Goal: Transaction & Acquisition: Purchase product/service

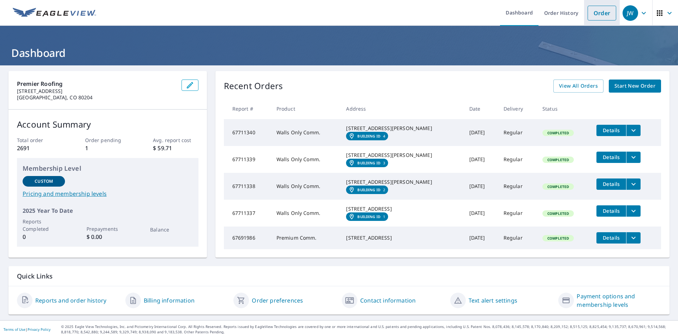
click at [592, 12] on link "Order" at bounding box center [601, 13] width 29 height 15
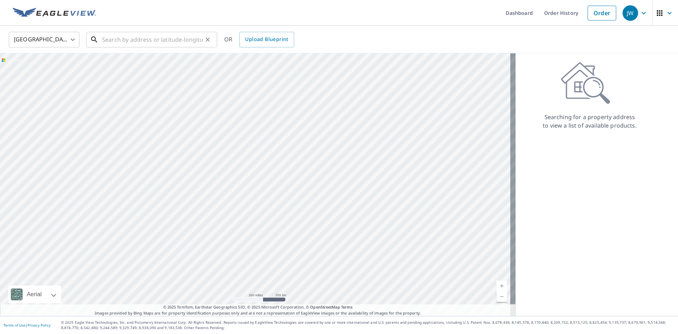
click at [146, 40] on input "text" at bounding box center [152, 40] width 101 height 20
paste input "[STREET_ADDRESS][US_STATE]"
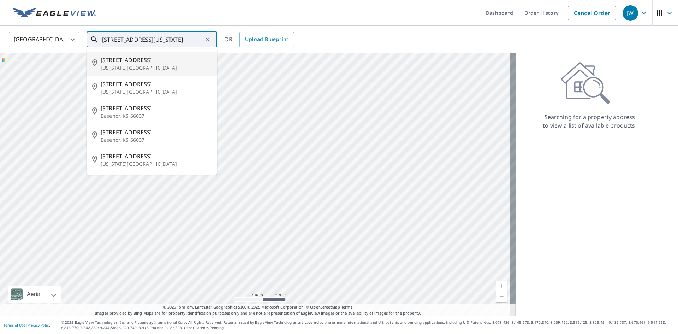
click at [155, 64] on p "[US_STATE][GEOGRAPHIC_DATA]" at bounding box center [156, 67] width 111 height 7
type input "[STREET_ADDRESS][US_STATE]"
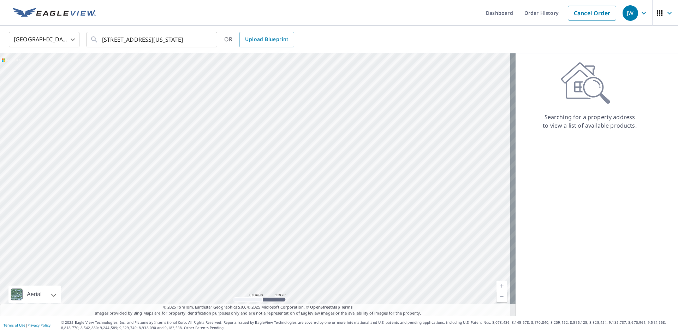
scroll to position [0, 0]
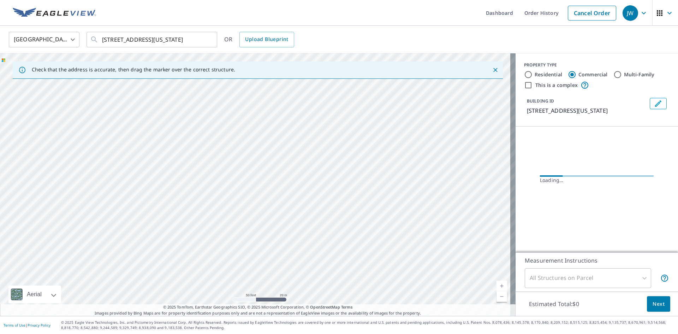
drag, startPoint x: 261, startPoint y: 112, endPoint x: 261, endPoint y: -12, distance: 123.9
click at [261, 0] on html "JW JW Dashboard Order History Cancel Order JW United States US ​ [STREET_ADDRES…" at bounding box center [339, 167] width 678 height 334
drag, startPoint x: 283, startPoint y: 16, endPoint x: 281, endPoint y: 1, distance: 15.7
click at [283, 14] on ul "Dashboard Order History Cancel Order" at bounding box center [359, 13] width 519 height 26
click at [255, 224] on div "[STREET_ADDRESS][US_STATE]" at bounding box center [257, 184] width 515 height 262
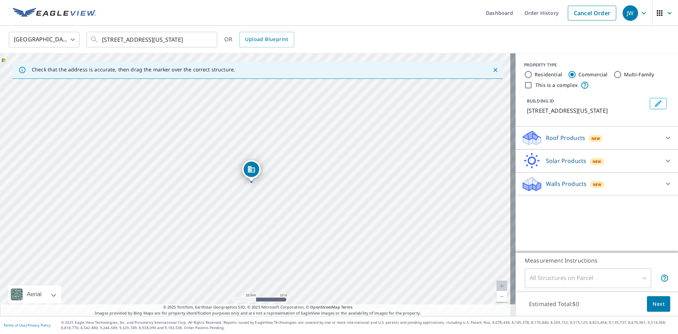
drag, startPoint x: 239, startPoint y: 190, endPoint x: 250, endPoint y: 230, distance: 42.0
click at [250, 230] on div "[STREET_ADDRESS][US_STATE]" at bounding box center [257, 184] width 515 height 262
drag, startPoint x: 221, startPoint y: 203, endPoint x: 220, endPoint y: 187, distance: 15.5
click at [220, 187] on div "[STREET_ADDRESS][US_STATE]" at bounding box center [257, 184] width 515 height 262
click at [563, 139] on p "Roof Products" at bounding box center [565, 137] width 39 height 8
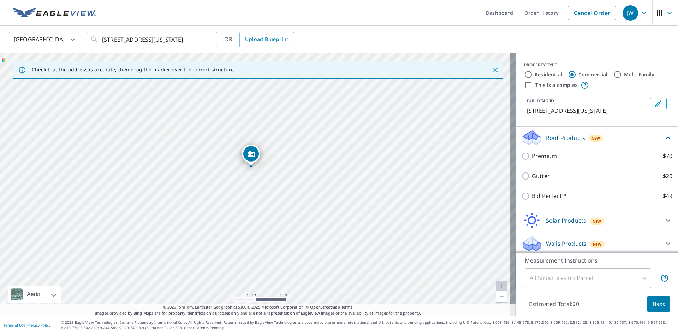
click at [564, 160] on div "Premium $70" at bounding box center [596, 156] width 151 height 20
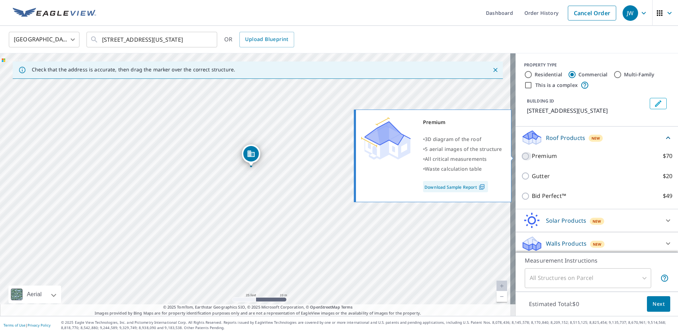
click at [521, 156] on input "Premium $70" at bounding box center [526, 156] width 11 height 8
checkbox input "true"
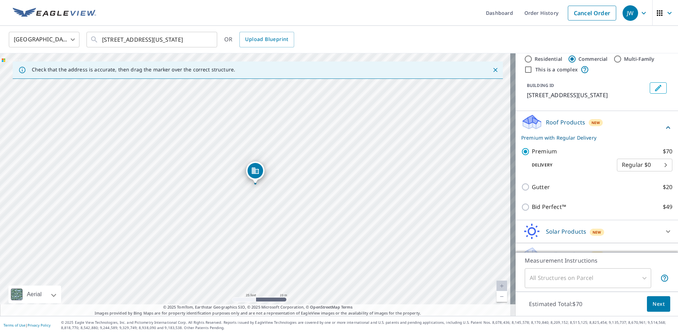
scroll to position [29, 0]
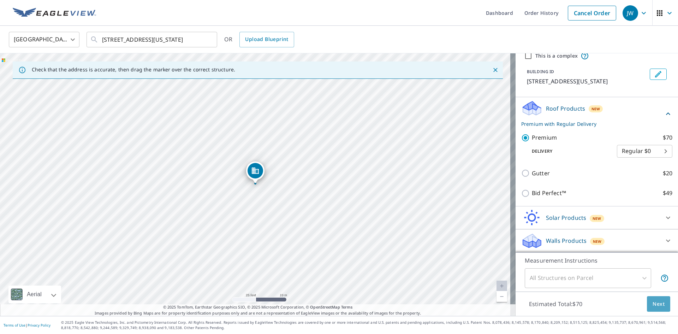
click at [655, 304] on span "Next" at bounding box center [658, 303] width 12 height 9
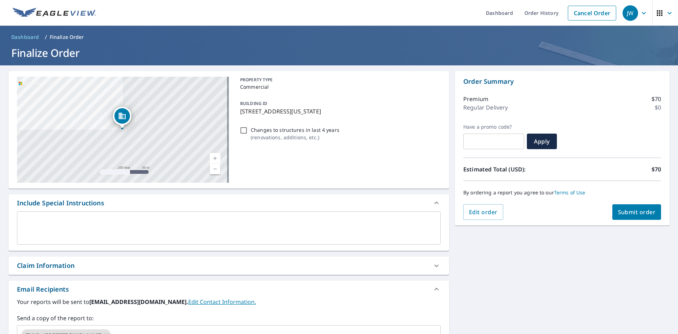
click at [59, 268] on div "Claim Information" at bounding box center [46, 266] width 58 height 10
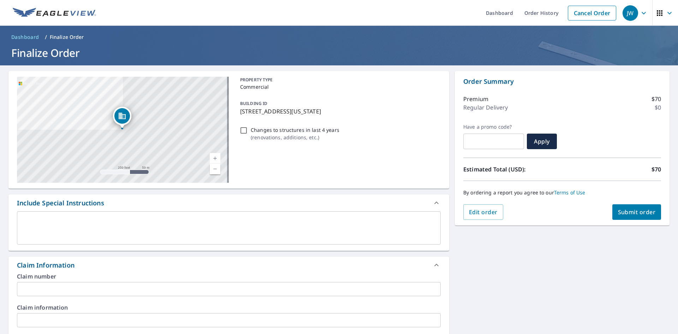
click at [59, 287] on input "text" at bounding box center [229, 289] width 424 height 14
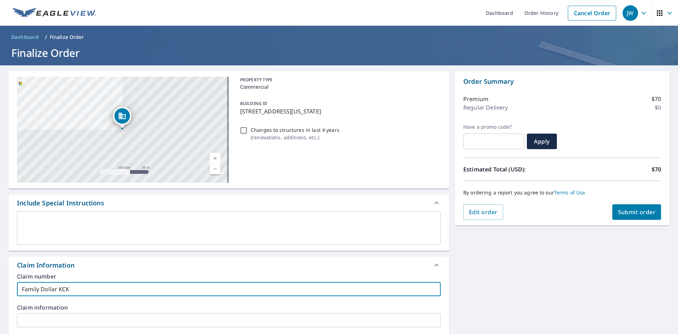
type input "Family Dollar KCK"
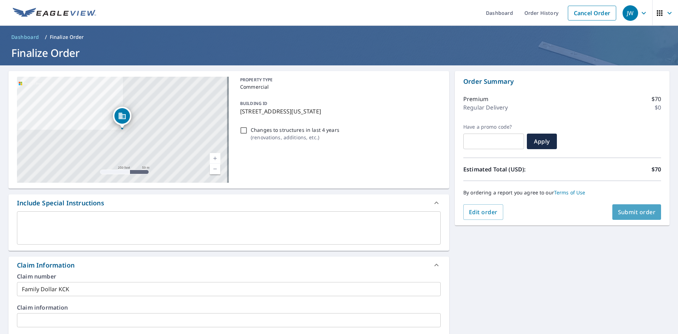
click at [626, 216] on button "Submit order" at bounding box center [636, 212] width 49 height 16
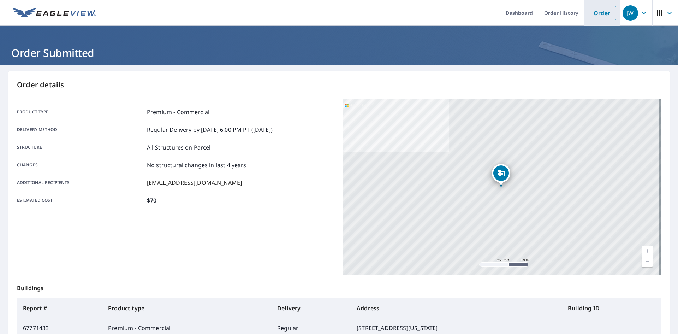
drag, startPoint x: 597, startPoint y: 11, endPoint x: 508, endPoint y: 13, distance: 89.4
click at [597, 11] on link "Order" at bounding box center [601, 13] width 29 height 15
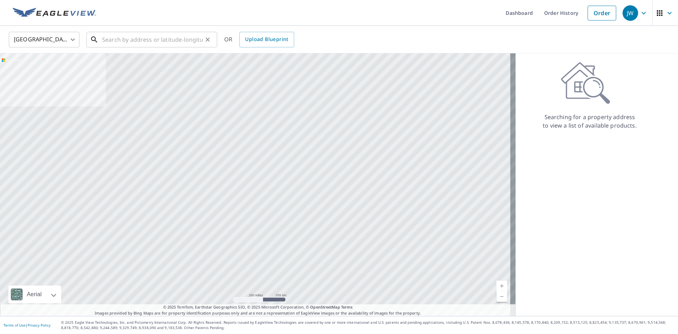
click at [179, 42] on input "text" at bounding box center [152, 40] width 101 height 20
paste input "[STREET_ADDRESS][US_STATE]"
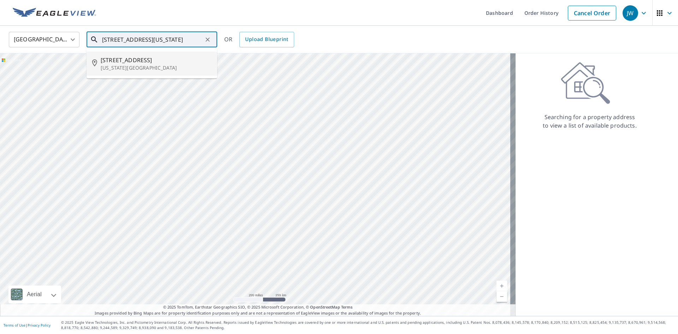
click at [124, 67] on p "[US_STATE][GEOGRAPHIC_DATA]" at bounding box center [156, 67] width 111 height 7
type input "[STREET_ADDRESS][US_STATE]"
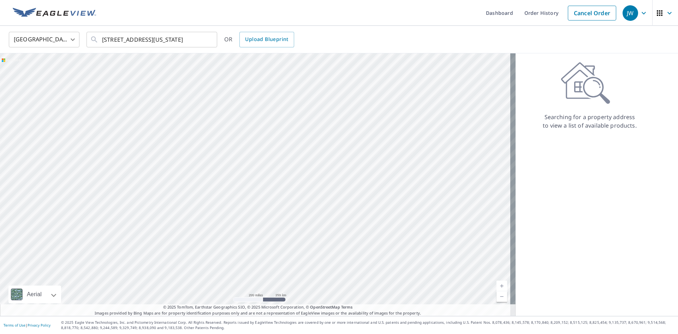
scroll to position [0, 0]
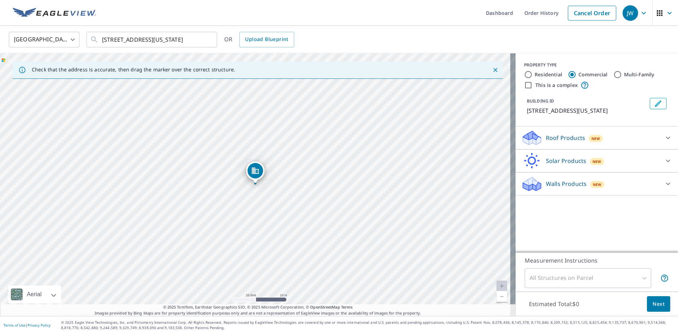
drag, startPoint x: 276, startPoint y: 159, endPoint x: 281, endPoint y: 191, distance: 32.2
click at [281, 191] on div "[STREET_ADDRESS][US_STATE]" at bounding box center [257, 184] width 515 height 262
click at [664, 135] on icon at bounding box center [668, 137] width 8 height 8
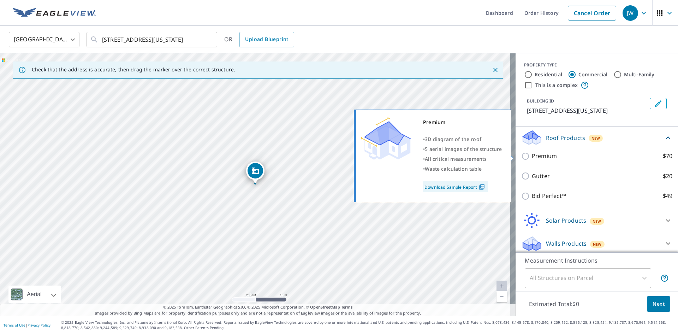
click at [541, 154] on p "Premium" at bounding box center [544, 155] width 25 height 9
click at [532, 154] on input "Premium $70" at bounding box center [526, 156] width 11 height 8
checkbox input "true"
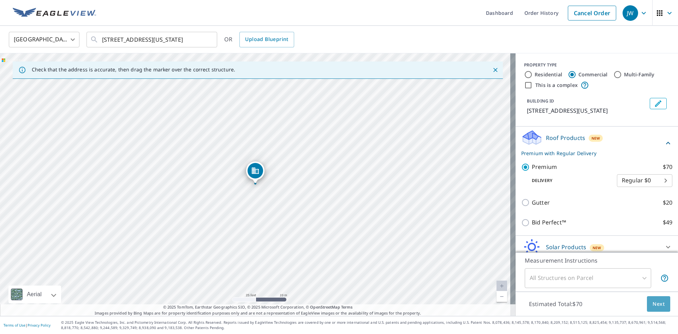
click at [657, 303] on span "Next" at bounding box center [658, 303] width 12 height 9
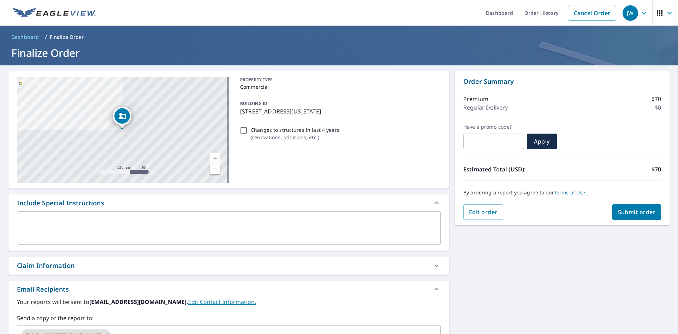
click at [56, 260] on div "Claim Information" at bounding box center [228, 265] width 441 height 18
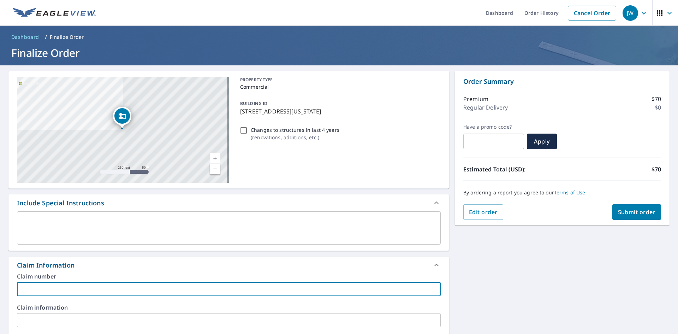
click at [59, 288] on input "text" at bounding box center [229, 289] width 424 height 14
type input "Rainbow Coin Laundry"
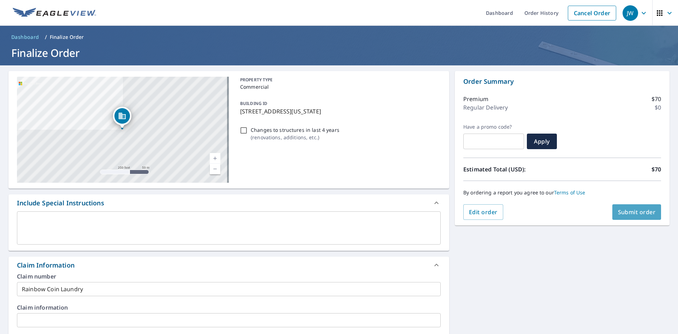
click at [632, 211] on span "Submit order" at bounding box center [637, 212] width 38 height 8
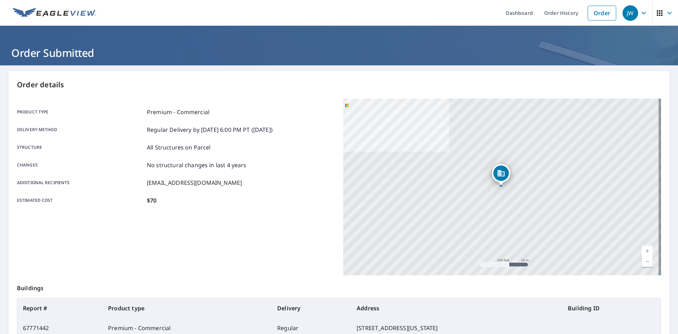
click at [231, 171] on div "Product type Premium - Commercial Delivery method Regular Delivery by [DATE] 6:…" at bounding box center [176, 156] width 318 height 97
click at [605, 17] on link "Order" at bounding box center [601, 13] width 29 height 15
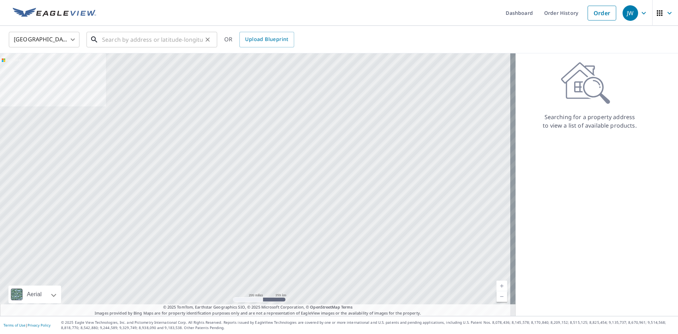
click at [130, 40] on input "text" at bounding box center [152, 40] width 101 height 20
paste input "[STREET_ADDRESS]"
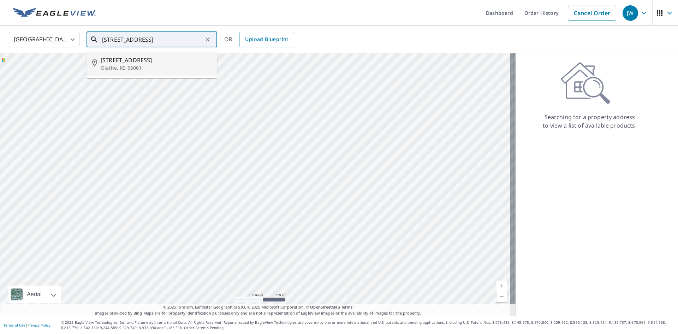
click at [131, 61] on span "[STREET_ADDRESS]" at bounding box center [156, 60] width 111 height 8
type input "[STREET_ADDRESS]"
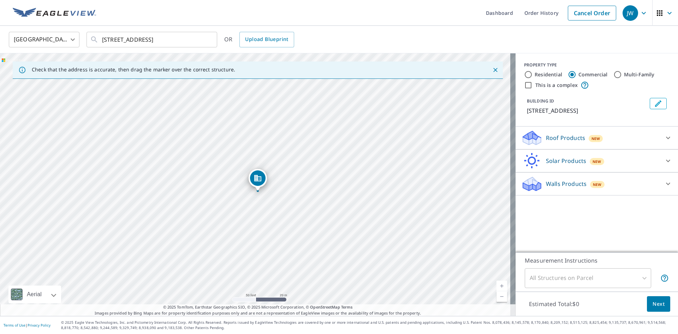
drag, startPoint x: 234, startPoint y: 162, endPoint x: 267, endPoint y: 269, distance: 111.1
click at [267, 269] on div "[STREET_ADDRESS]" at bounding box center [257, 184] width 515 height 262
drag, startPoint x: 269, startPoint y: 177, endPoint x: 271, endPoint y: 204, distance: 26.6
click at [271, 204] on div "[STREET_ADDRESS]" at bounding box center [257, 184] width 515 height 262
drag, startPoint x: 271, startPoint y: 204, endPoint x: 277, endPoint y: 199, distance: 7.5
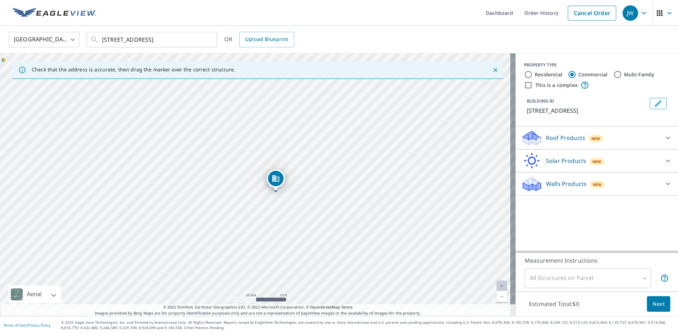
click at [277, 199] on div "[STREET_ADDRESS]" at bounding box center [257, 184] width 515 height 262
click at [655, 304] on span "Next" at bounding box center [658, 303] width 12 height 9
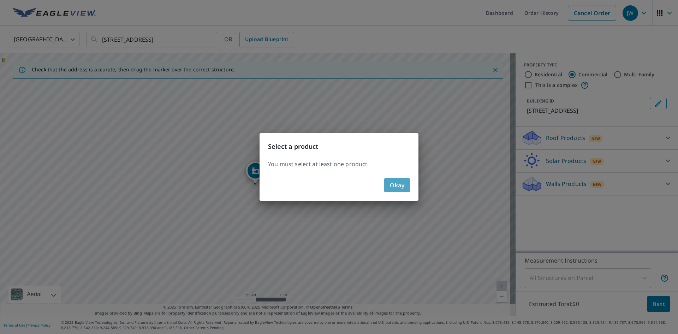
click at [400, 184] on span "Okay" at bounding box center [397, 185] width 14 height 10
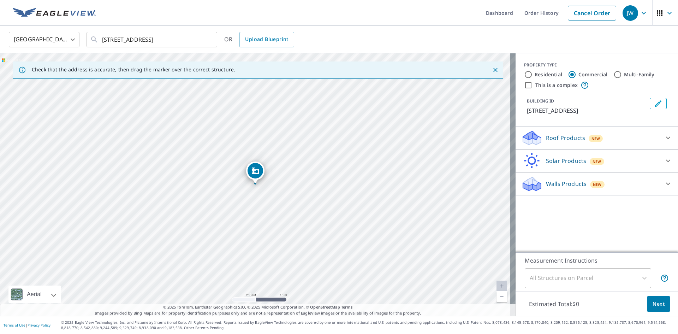
click at [540, 136] on div "Roof Products New" at bounding box center [590, 138] width 138 height 17
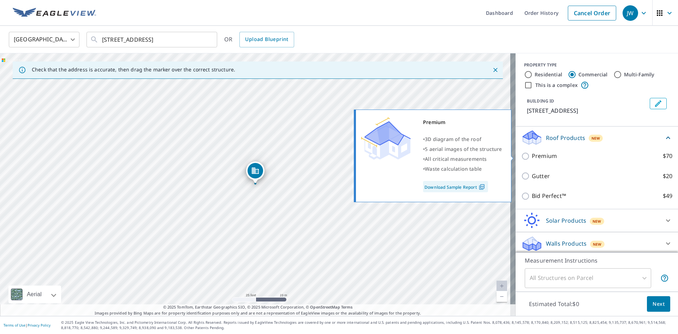
click at [550, 160] on p "Premium" at bounding box center [544, 155] width 25 height 9
click at [532, 160] on input "Premium $70" at bounding box center [526, 156] width 11 height 8
checkbox input "true"
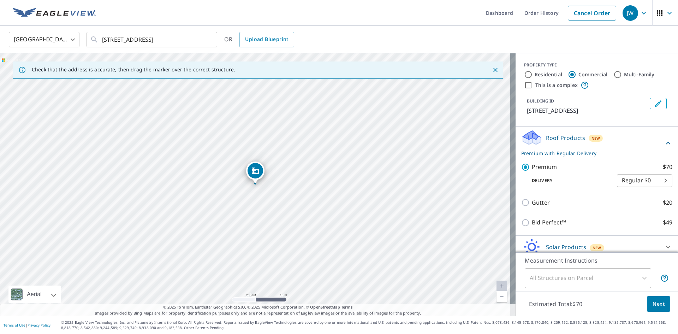
click at [655, 305] on span "Next" at bounding box center [658, 303] width 12 height 9
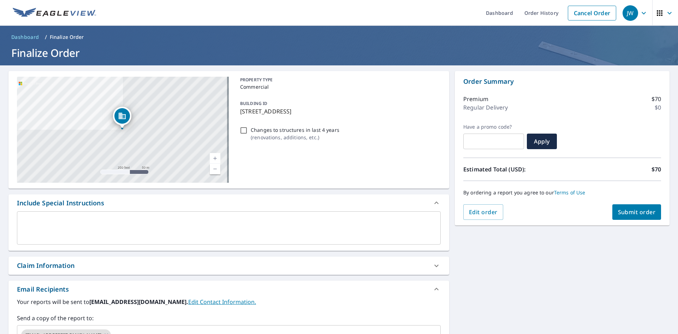
click at [57, 265] on div "Claim Information" at bounding box center [46, 266] width 58 height 10
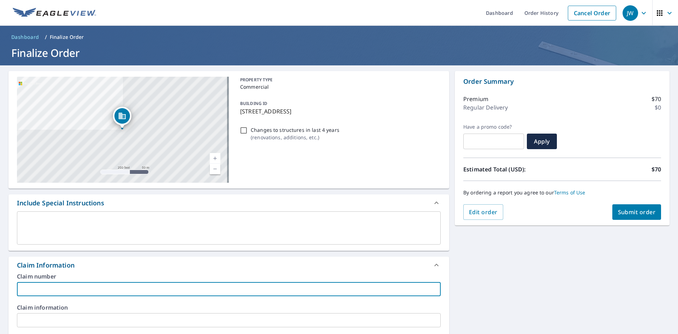
click at [68, 292] on input "text" at bounding box center [229, 289] width 424 height 14
type input "A Place in Time"
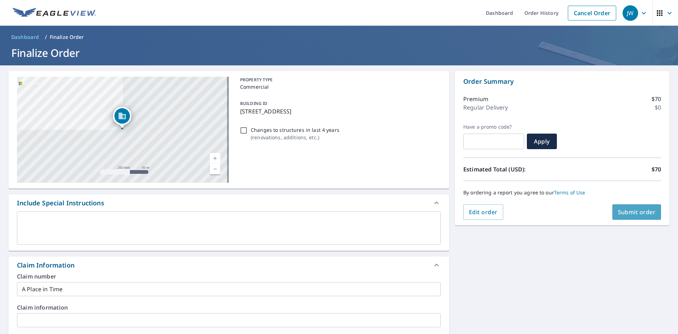
click at [632, 214] on span "Submit order" at bounding box center [637, 212] width 38 height 8
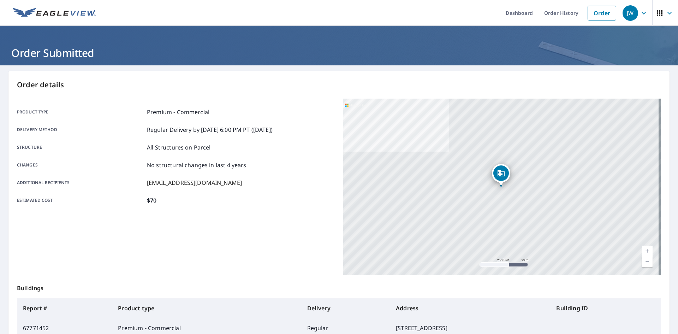
click at [240, 192] on div "Product type Premium - Commercial Delivery method Regular Delivery by [DATE] 6:…" at bounding box center [176, 156] width 318 height 97
click at [603, 14] on link "Order" at bounding box center [601, 13] width 29 height 15
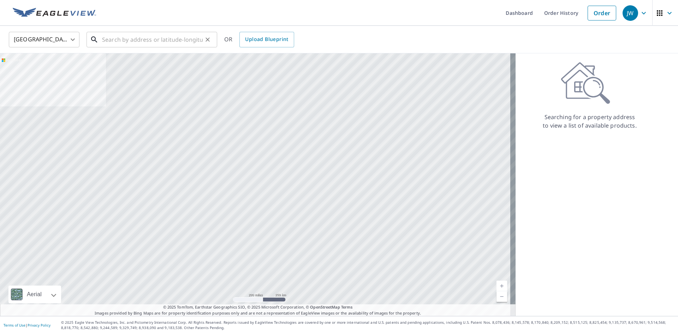
click at [123, 36] on input "text" at bounding box center [152, 40] width 101 height 20
paste input "[STREET_ADDRESS][US_STATE]"
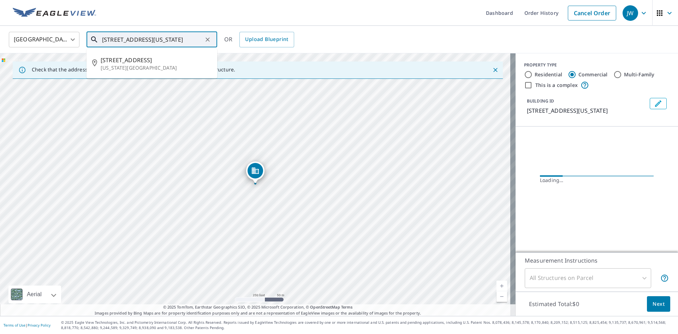
click at [123, 35] on input "[STREET_ADDRESS][US_STATE]" at bounding box center [152, 40] width 101 height 20
click at [124, 64] on span "[STREET_ADDRESS]" at bounding box center [156, 60] width 111 height 8
type input "[STREET_ADDRESS][US_STATE]"
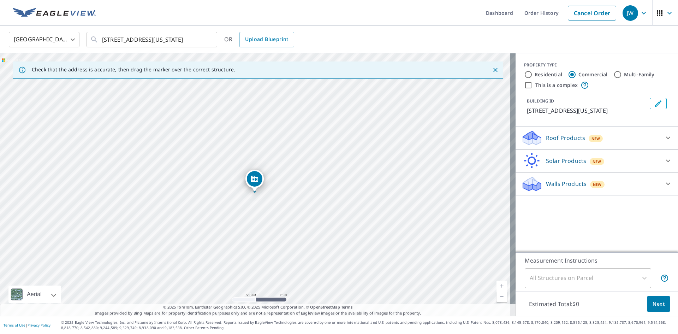
drag, startPoint x: 219, startPoint y: 228, endPoint x: 222, endPoint y: 265, distance: 37.6
click at [222, 265] on div "[STREET_ADDRESS][US_STATE]" at bounding box center [257, 184] width 515 height 262
click at [257, 121] on div "[STREET_ADDRESS][US_STATE]" at bounding box center [257, 184] width 515 height 262
click at [245, 233] on div "[STREET_ADDRESS][US_STATE]" at bounding box center [257, 184] width 515 height 262
drag, startPoint x: 245, startPoint y: 233, endPoint x: 245, endPoint y: 246, distance: 12.4
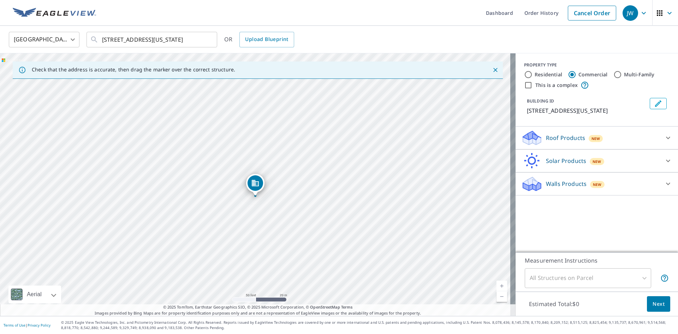
click at [245, 246] on div "[STREET_ADDRESS][US_STATE]" at bounding box center [257, 184] width 515 height 262
click at [617, 142] on div "Roof Products New" at bounding box center [590, 138] width 138 height 17
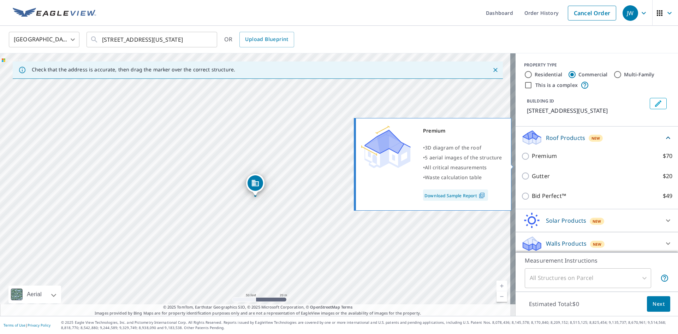
click at [533, 160] on p "Premium" at bounding box center [544, 155] width 25 height 9
click at [532, 160] on input "Premium $70" at bounding box center [526, 156] width 11 height 8
checkbox input "true"
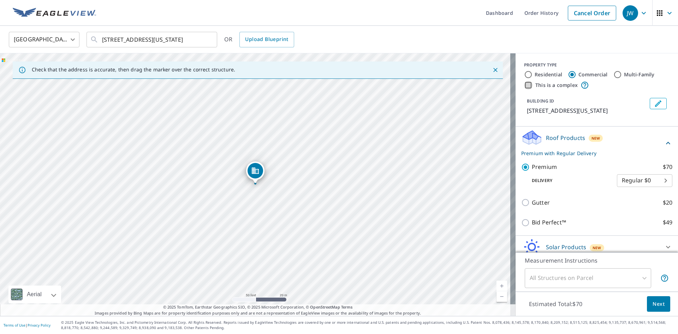
click at [524, 85] on input "This is a complex" at bounding box center [528, 85] width 8 height 8
checkbox input "true"
type input "4"
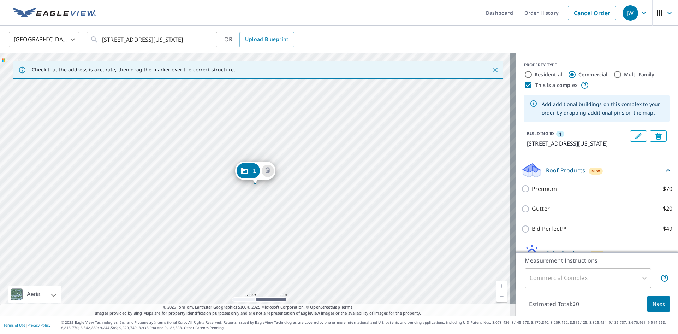
click at [159, 231] on div "1 [STREET_ADDRESS][US_STATE]" at bounding box center [257, 184] width 515 height 262
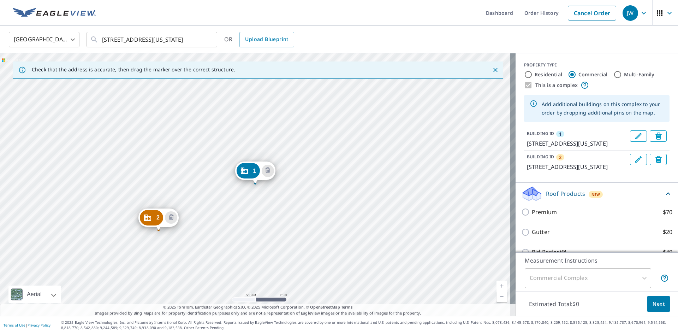
click at [247, 238] on div "2 [STREET_ADDRESS][GEOGRAPHIC_DATA][US_STATE][STREET_ADDRESS][US_STATE]" at bounding box center [257, 184] width 515 height 262
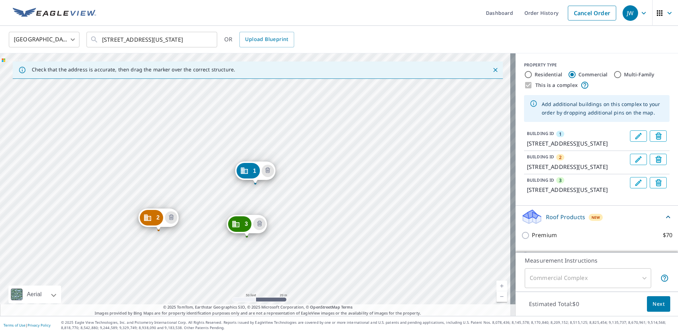
click at [258, 116] on div "2 [STREET_ADDRESS][GEOGRAPHIC_DATA][US_STATE][STREET_ADDRESS][US_STATE] [GEOGRA…" at bounding box center [257, 184] width 515 height 262
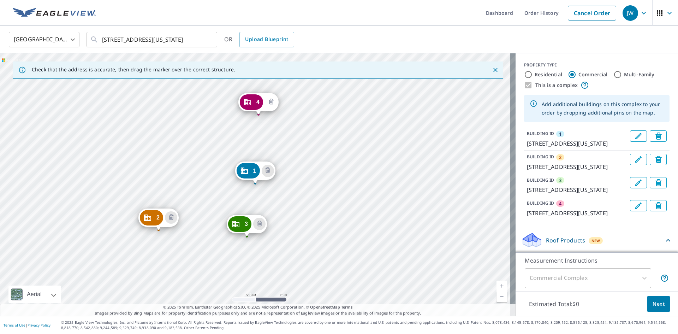
click at [271, 102] on icon "Delete building 4" at bounding box center [271, 102] width 2 height 2
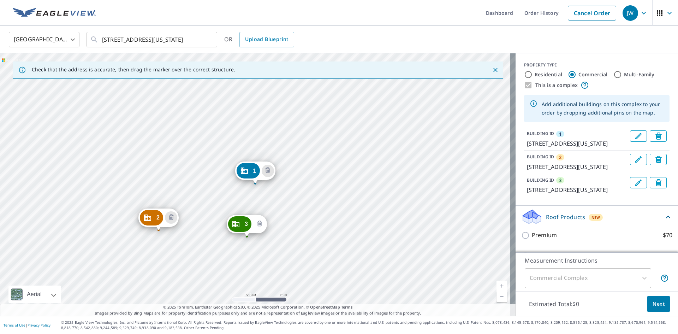
click at [262, 227] on icon "Delete building 3" at bounding box center [259, 224] width 8 height 8
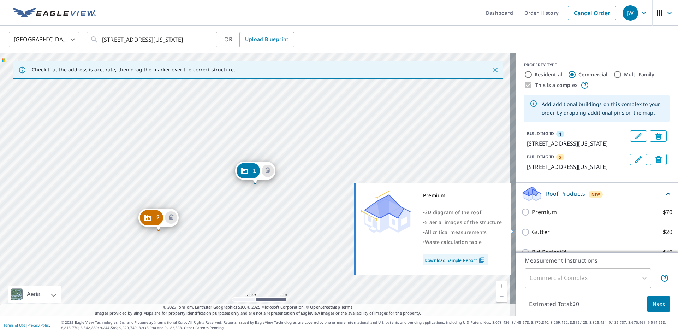
click at [583, 216] on label "Premium $70" at bounding box center [602, 212] width 141 height 9
click at [532, 216] on input "Premium $70" at bounding box center [526, 212] width 11 height 8
checkbox input "true"
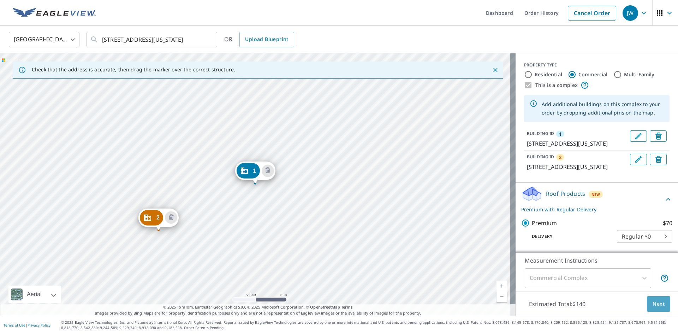
click at [653, 303] on span "Next" at bounding box center [658, 303] width 12 height 9
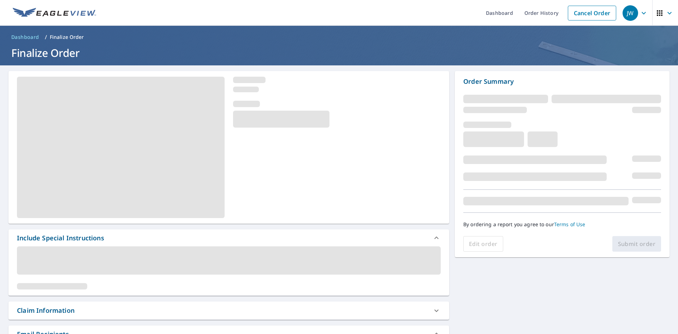
click at [41, 306] on div "Claim Information" at bounding box center [46, 310] width 58 height 10
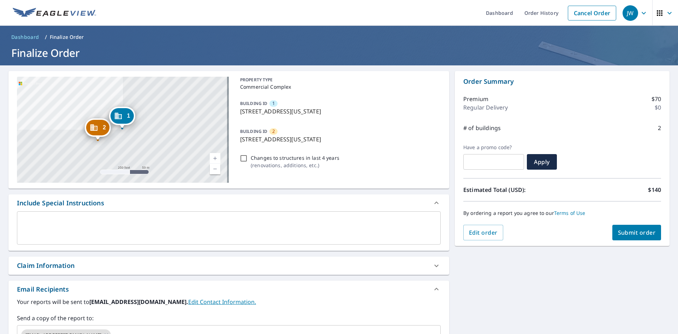
click at [55, 264] on div "Claim Information" at bounding box center [46, 266] width 58 height 10
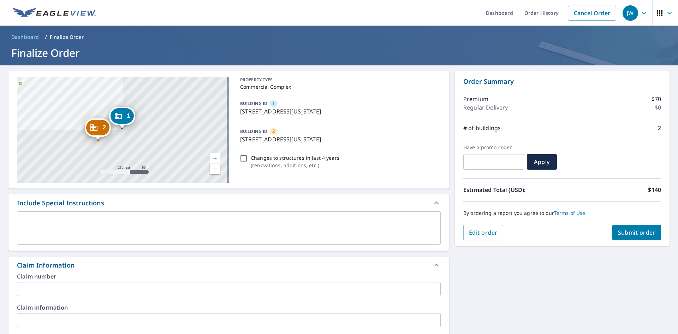
click at [60, 290] on input "text" at bounding box center [229, 289] width 424 height 14
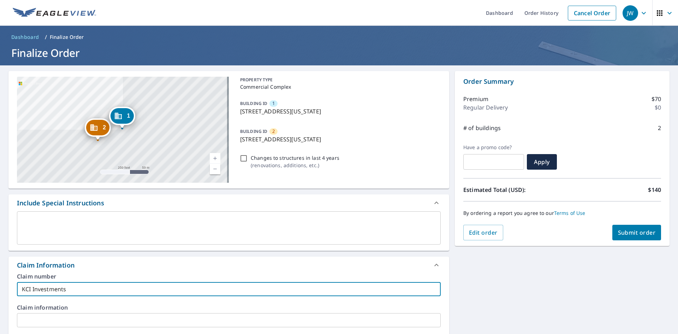
type input "KCI Investments"
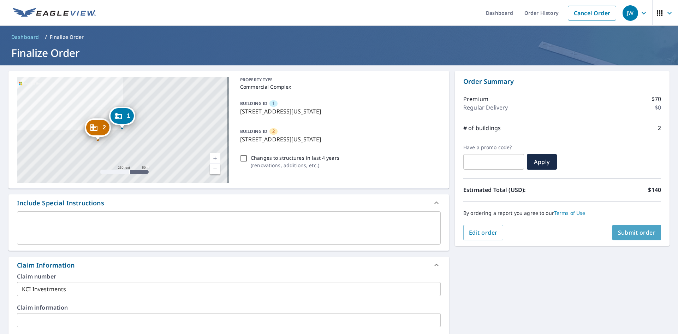
click at [635, 231] on span "Submit order" at bounding box center [637, 232] width 38 height 8
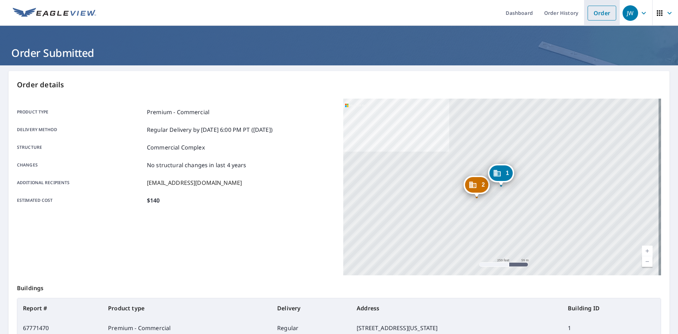
click at [595, 11] on link "Order" at bounding box center [601, 13] width 29 height 15
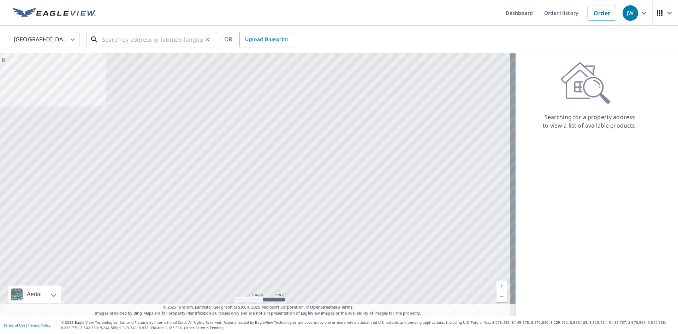
click at [178, 35] on input "text" at bounding box center [152, 40] width 101 height 20
paste input "[STREET_ADDRESS]"
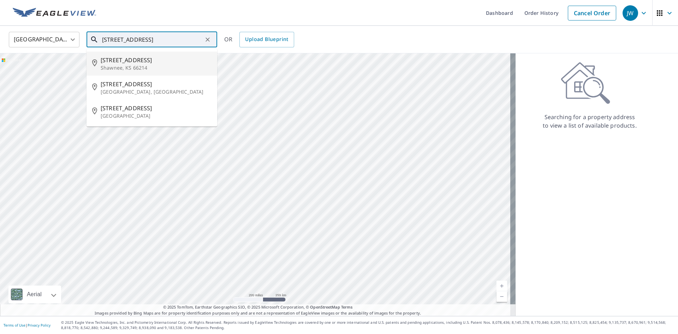
click at [178, 70] on p "Shawnee, KS 66214" at bounding box center [156, 67] width 111 height 7
type input "[STREET_ADDRESS]"
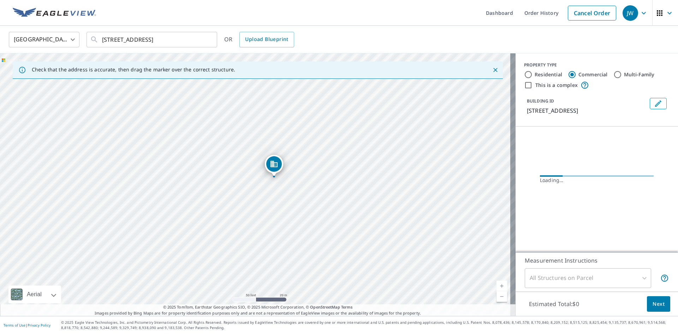
drag, startPoint x: 286, startPoint y: 234, endPoint x: 267, endPoint y: 234, distance: 19.4
click at [267, 234] on div "[STREET_ADDRESS]" at bounding box center [257, 184] width 515 height 262
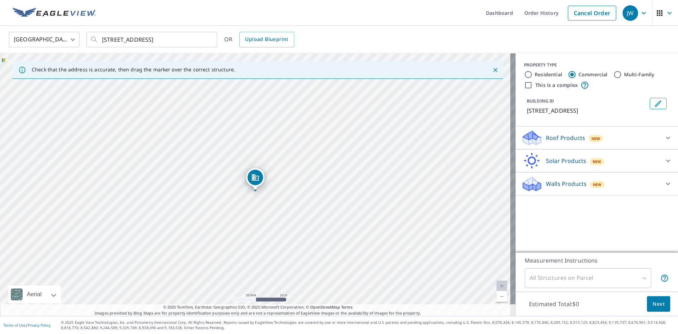
drag, startPoint x: 325, startPoint y: 199, endPoint x: 325, endPoint y: 206, distance: 6.7
click at [325, 206] on div "[STREET_ADDRESS]" at bounding box center [257, 184] width 515 height 262
drag, startPoint x: 257, startPoint y: 179, endPoint x: 260, endPoint y: 164, distance: 15.9
click at [558, 142] on p "Roof Products" at bounding box center [565, 137] width 39 height 8
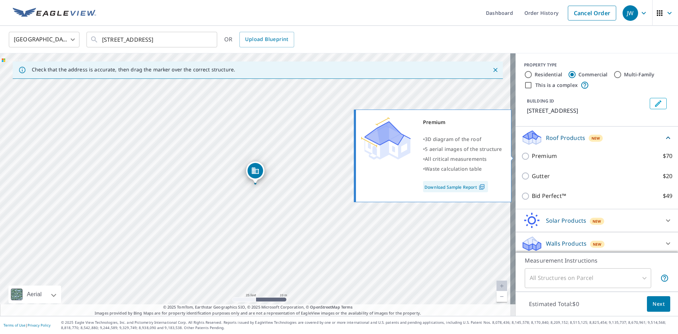
click at [561, 157] on label "Premium $70" at bounding box center [602, 155] width 141 height 9
click at [532, 157] on input "Premium $70" at bounding box center [526, 156] width 11 height 8
checkbox input "true"
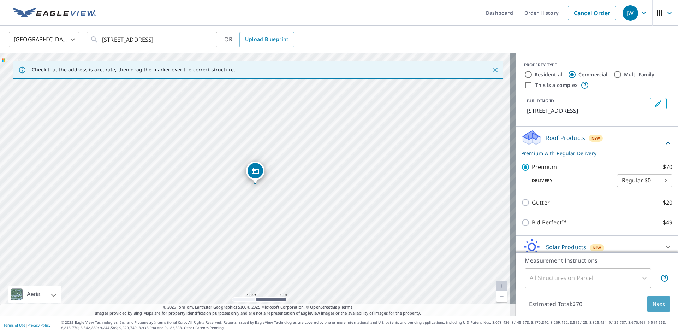
click at [651, 298] on button "Next" at bounding box center [658, 304] width 23 height 16
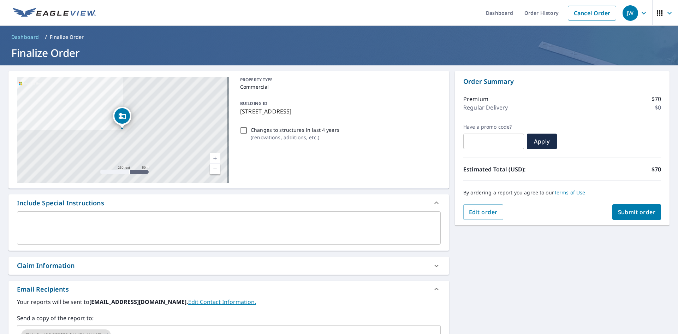
click at [47, 270] on div "Claim Information" at bounding box center [46, 266] width 58 height 10
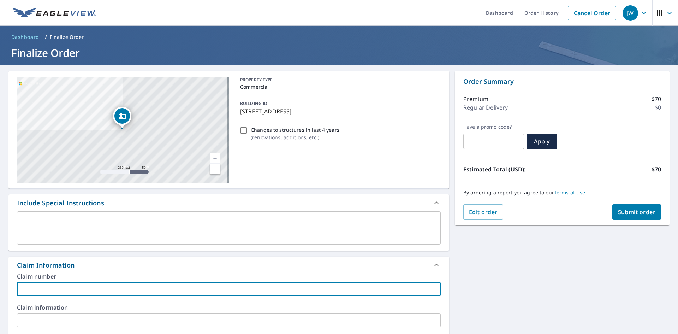
click at [58, 291] on input "text" at bounding box center [229, 289] width 424 height 14
type input "Seafood Island"
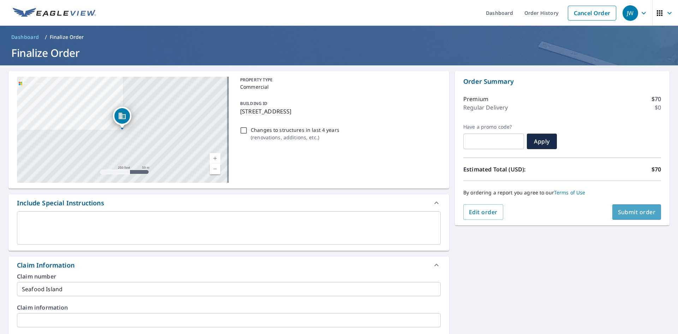
click at [627, 213] on span "Submit order" at bounding box center [637, 212] width 38 height 8
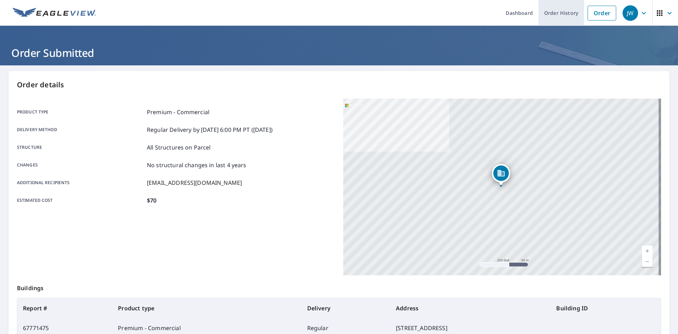
drag, startPoint x: 591, startPoint y: 8, endPoint x: 562, endPoint y: 14, distance: 30.2
click at [591, 8] on link "Order" at bounding box center [601, 13] width 29 height 15
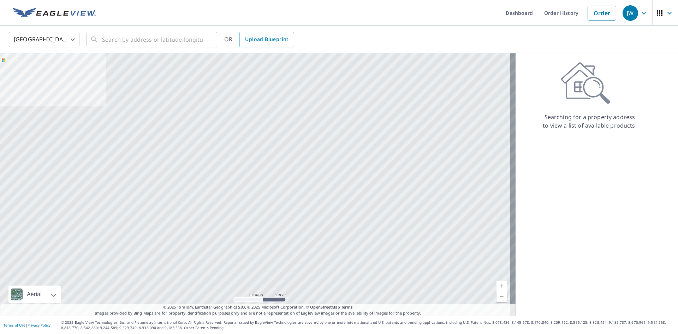
drag, startPoint x: 121, startPoint y: 29, endPoint x: 122, endPoint y: 36, distance: 7.1
click at [121, 29] on div "United States [GEOGRAPHIC_DATA] ​ ​ OR Upload Blueprint" at bounding box center [339, 40] width 678 height 28
click at [123, 41] on input "text" at bounding box center [152, 40] width 101 height 20
paste input "[STREET_ADDRESS][US_STATE]"
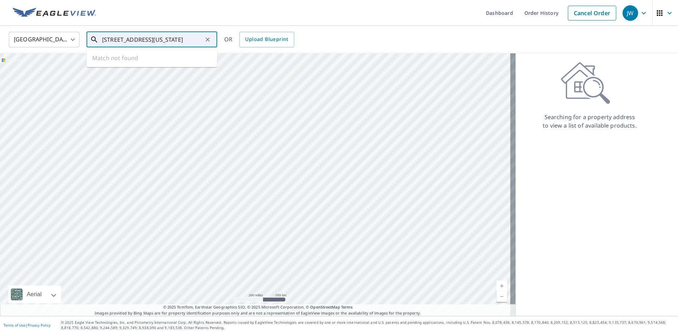
scroll to position [0, 7]
click at [123, 63] on span "[STREET_ADDRESS]" at bounding box center [156, 60] width 111 height 8
type input "[STREET_ADDRESS][US_STATE]"
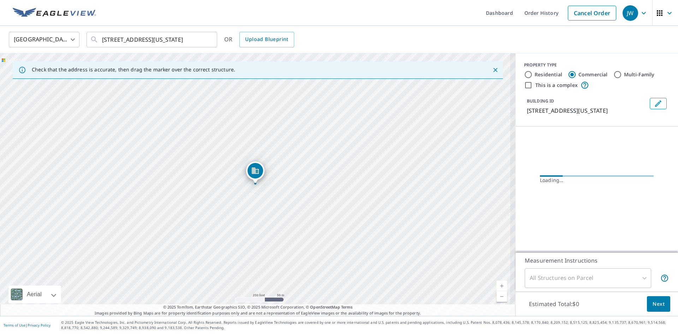
scroll to position [0, 0]
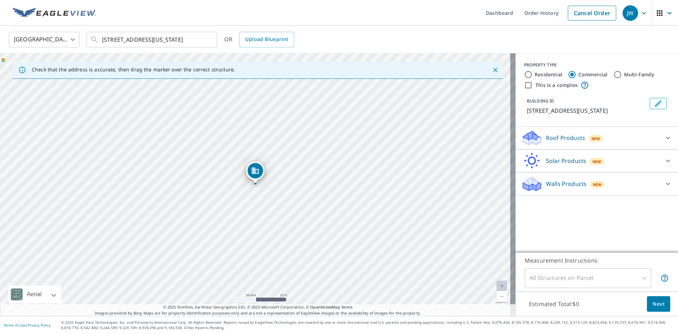
click at [546, 141] on p "Roof Products" at bounding box center [565, 137] width 39 height 8
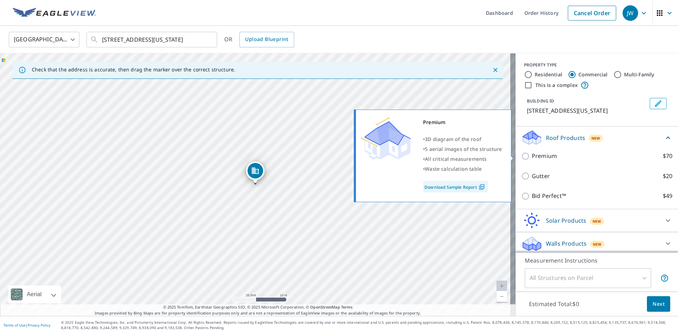
click at [548, 159] on p "Premium" at bounding box center [544, 155] width 25 height 9
click at [532, 159] on input "Premium $70" at bounding box center [526, 156] width 11 height 8
checkbox input "true"
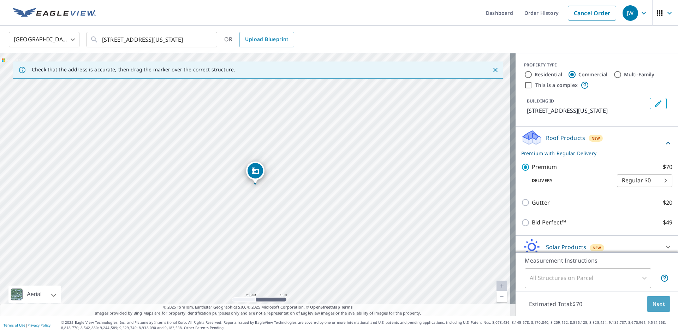
click at [655, 305] on span "Next" at bounding box center [658, 303] width 12 height 9
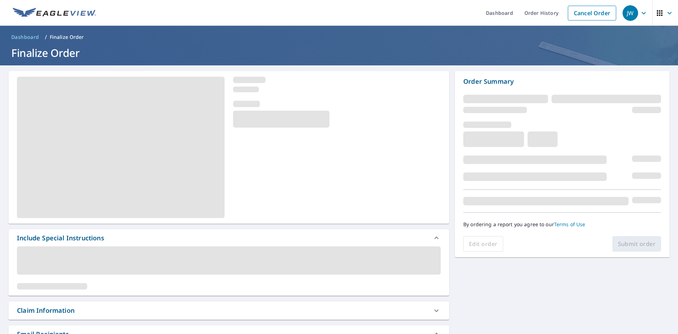
click at [60, 309] on div "Claim Information" at bounding box center [46, 310] width 58 height 10
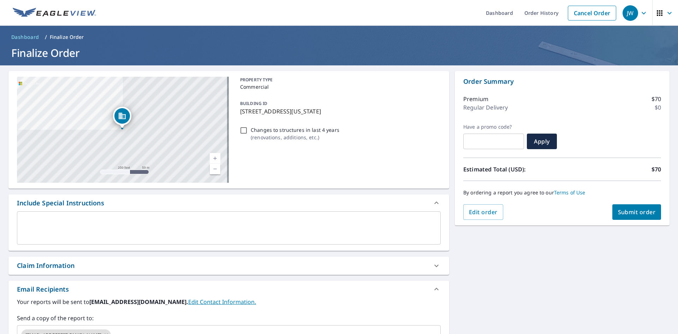
click at [57, 264] on div "Claim Information" at bounding box center [46, 266] width 58 height 10
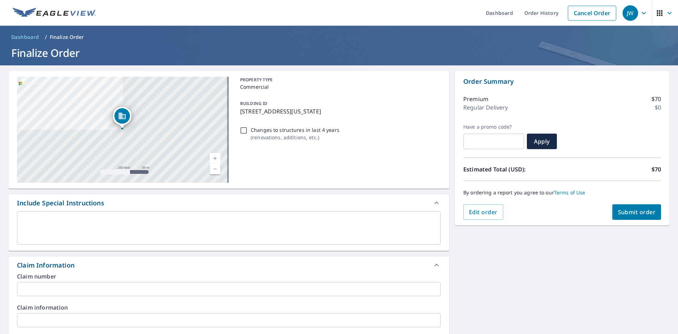
click at [61, 286] on input "text" at bounding box center [229, 289] width 424 height 14
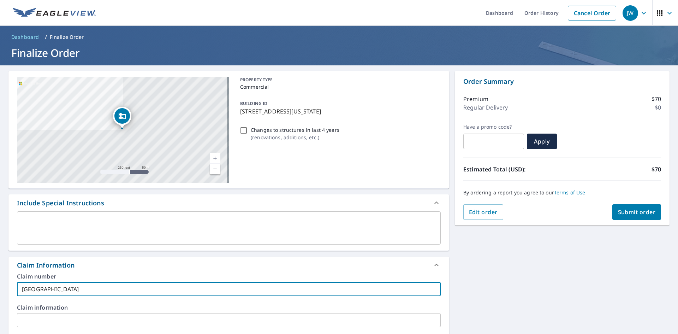
type input "[GEOGRAPHIC_DATA]"
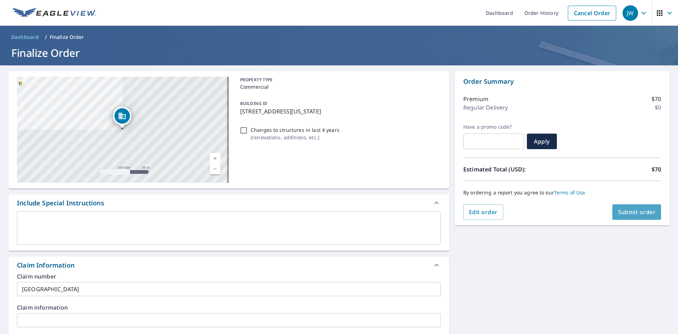
click at [633, 209] on span "Submit order" at bounding box center [637, 212] width 38 height 8
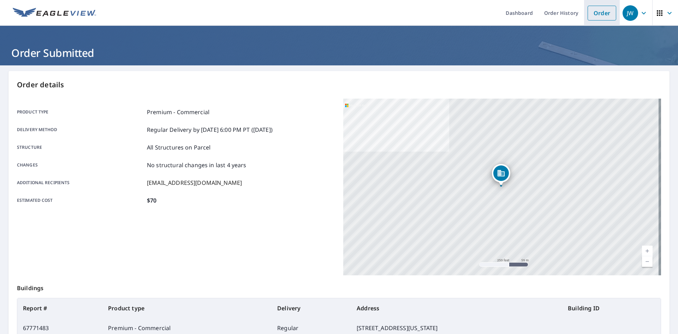
click at [593, 17] on link "Order" at bounding box center [601, 13] width 29 height 15
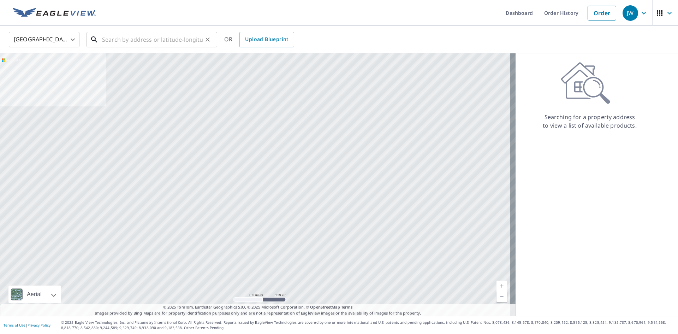
click at [175, 43] on input "text" at bounding box center [152, 40] width 101 height 20
paste input "[STREET_ADDRESS][US_STATE]"
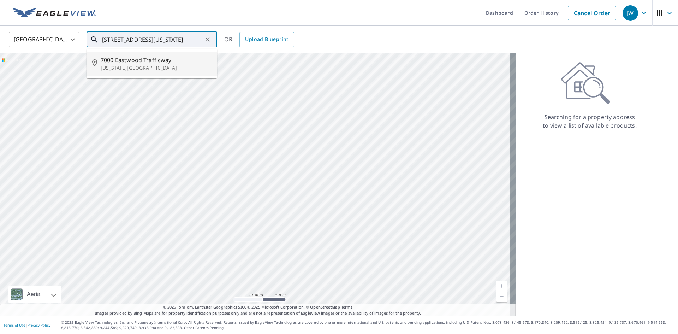
click at [143, 68] on p "[US_STATE][GEOGRAPHIC_DATA]" at bounding box center [156, 67] width 111 height 7
type input "[STREET_ADDRESS][US_STATE]"
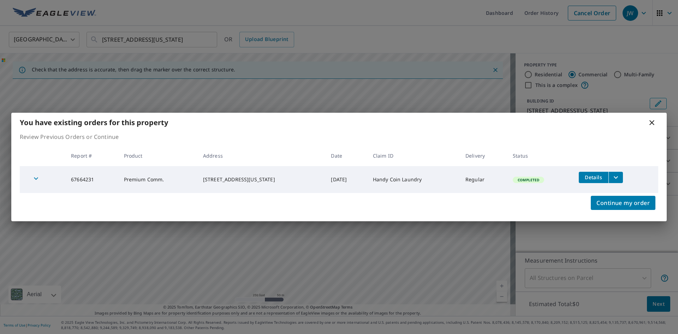
click at [596, 179] on span "Details" at bounding box center [593, 177] width 21 height 7
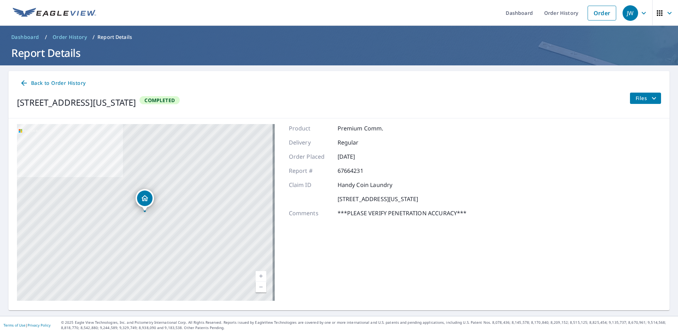
click at [629, 101] on button "Files" at bounding box center [644, 97] width 31 height 11
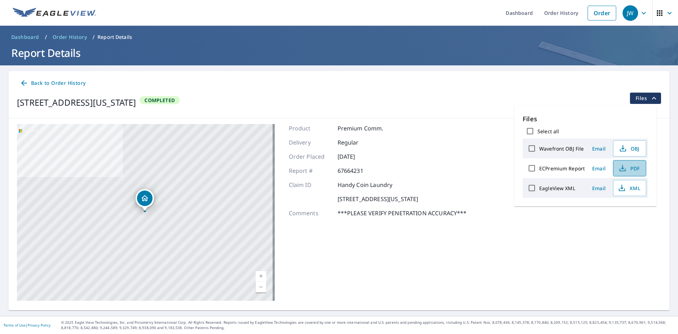
click at [630, 168] on span "PDF" at bounding box center [628, 168] width 23 height 8
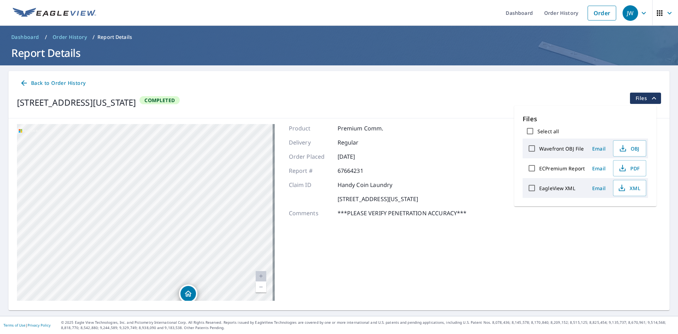
drag, startPoint x: 174, startPoint y: 220, endPoint x: 168, endPoint y: 87, distance: 133.6
click at [168, 87] on div "Back to Order History [STREET_ADDRESS][US_STATE] Completed Files [STREET_ADDRES…" at bounding box center [338, 188] width 661 height 235
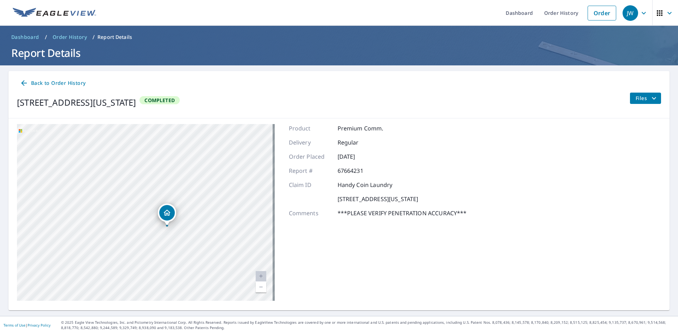
click at [191, 159] on div "[STREET_ADDRESS][US_STATE]" at bounding box center [146, 212] width 258 height 177
drag, startPoint x: 209, startPoint y: 203, endPoint x: 202, endPoint y: 166, distance: 38.3
click at [202, 166] on div "[STREET_ADDRESS][US_STATE]" at bounding box center [146, 212] width 258 height 177
